Goal: Find contact information: Find contact information

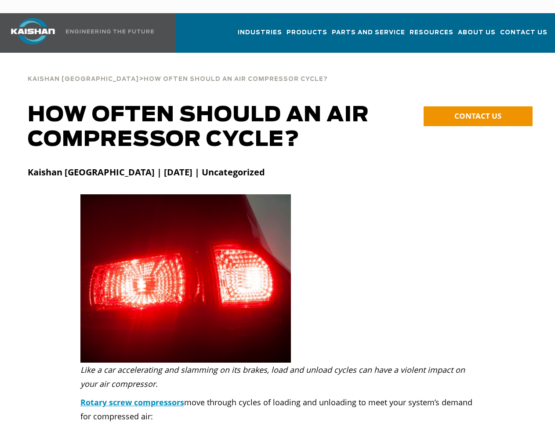
click at [278, 211] on img at bounding box center [185, 278] width 211 height 168
click at [479, 111] on span "CONTACT US" at bounding box center [478, 116] width 47 height 10
